Goal: Information Seeking & Learning: Learn about a topic

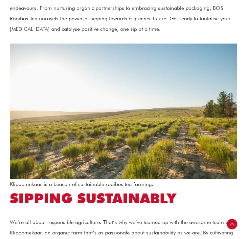
scroll to position [275, 0]
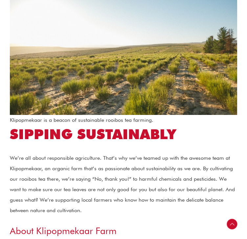
scroll to position [433, 0]
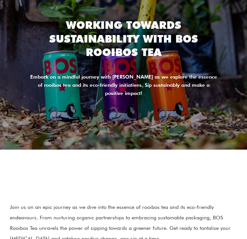
scroll to position [0, 0]
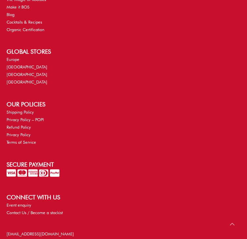
scroll to position [1695, 0]
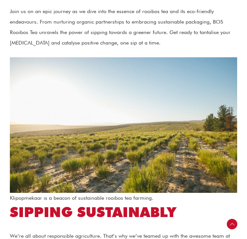
scroll to position [258, 0]
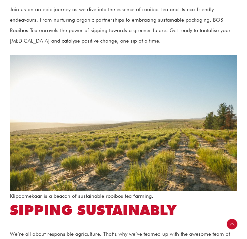
click at [195, 202] on h2 "Sipping Sustainably" at bounding box center [123, 211] width 227 height 18
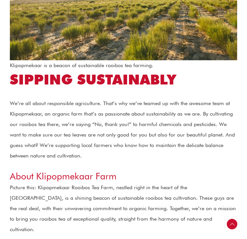
scroll to position [390, 0]
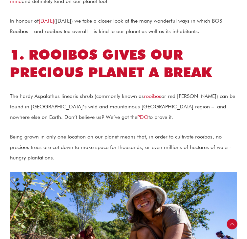
scroll to position [303, 0]
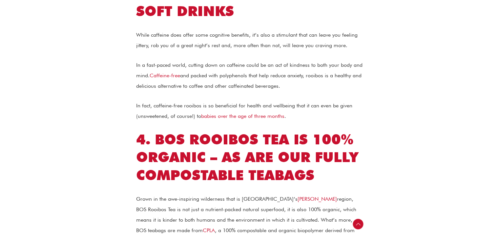
scroll to position [917, 0]
